Goal: Task Accomplishment & Management: Manage account settings

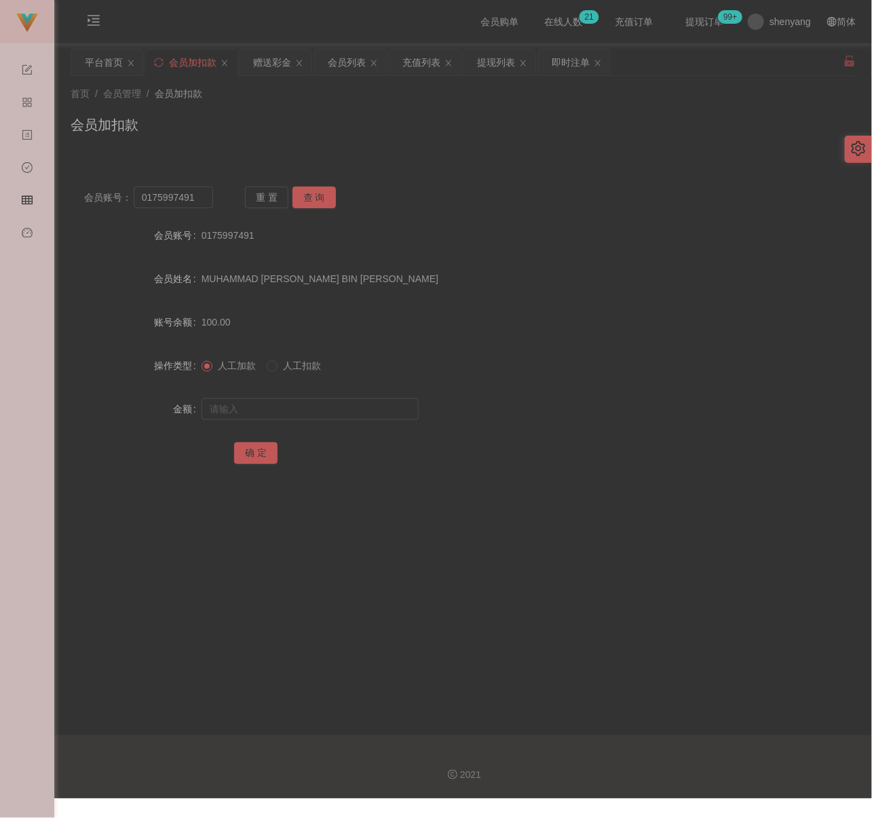
click at [277, 120] on div "会员加扣款" at bounding box center [463, 130] width 785 height 31
click at [195, 202] on input "0175997491" at bounding box center [173, 198] width 79 height 22
paste input "ANSON2025"
type input "ANSON2025"
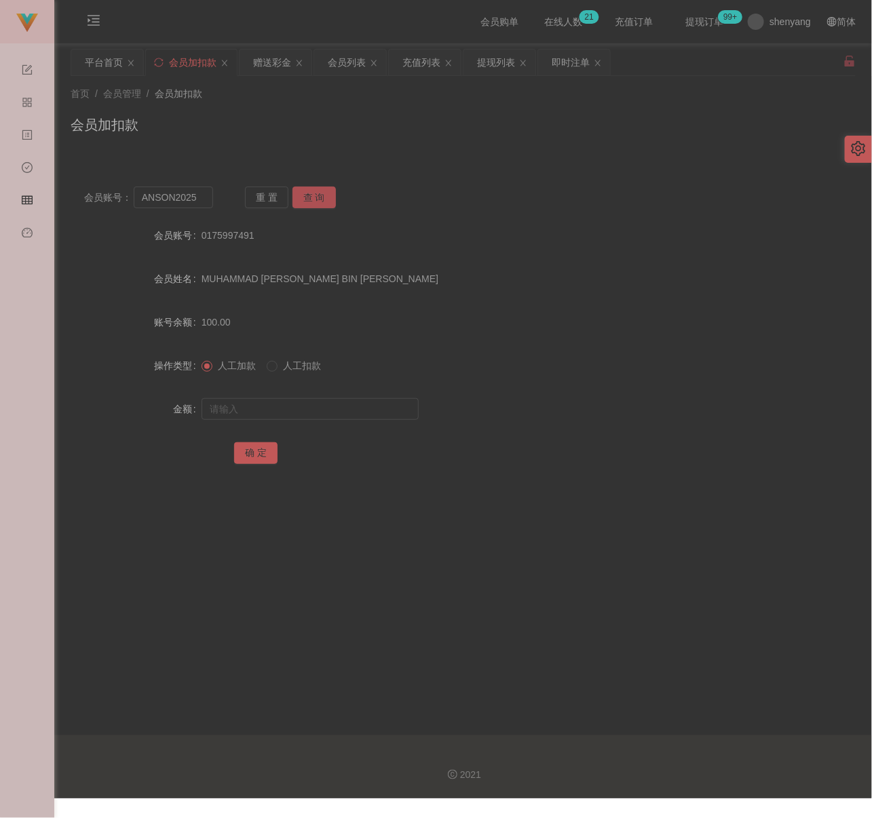
click at [317, 197] on button "查 询" at bounding box center [313, 198] width 43 height 22
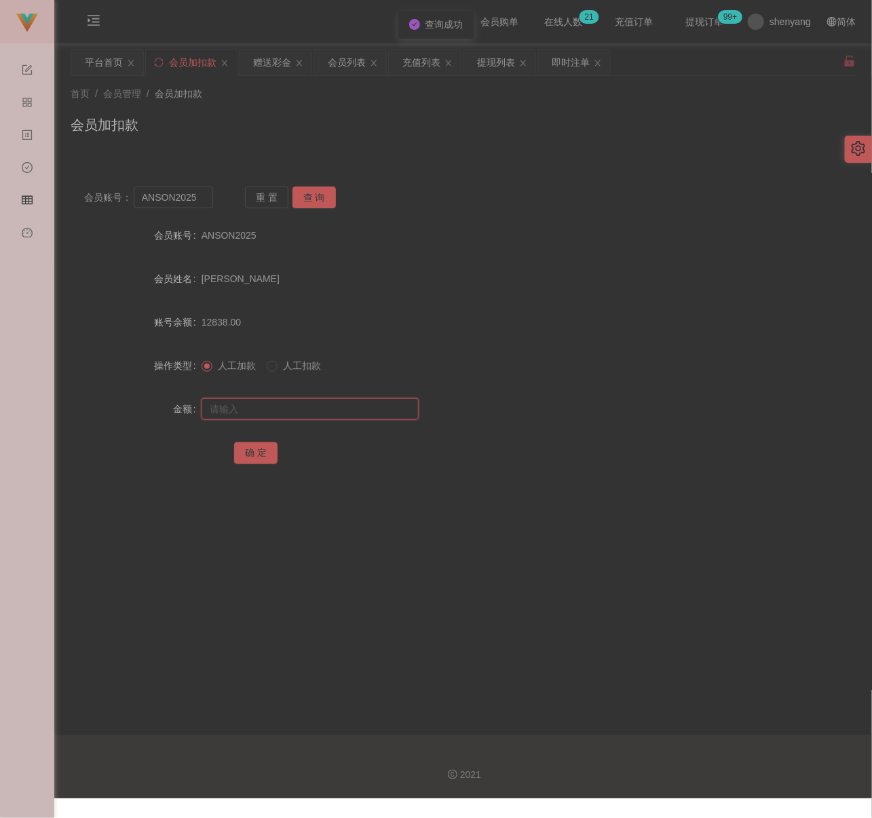
click at [334, 413] on input "text" at bounding box center [309, 409] width 217 height 22
click at [250, 402] on input "text" at bounding box center [309, 409] width 217 height 22
paste input "20000"
type input "20000"
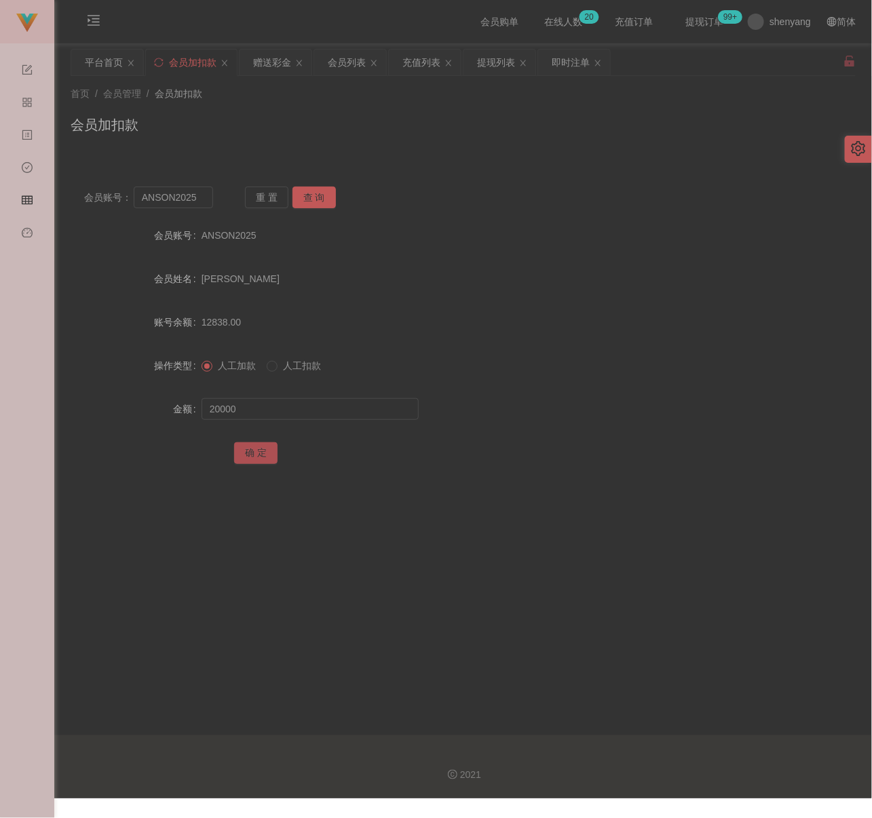
click at [247, 454] on button "确 定" at bounding box center [255, 453] width 43 height 22
